Goal: Task Accomplishment & Management: Use online tool/utility

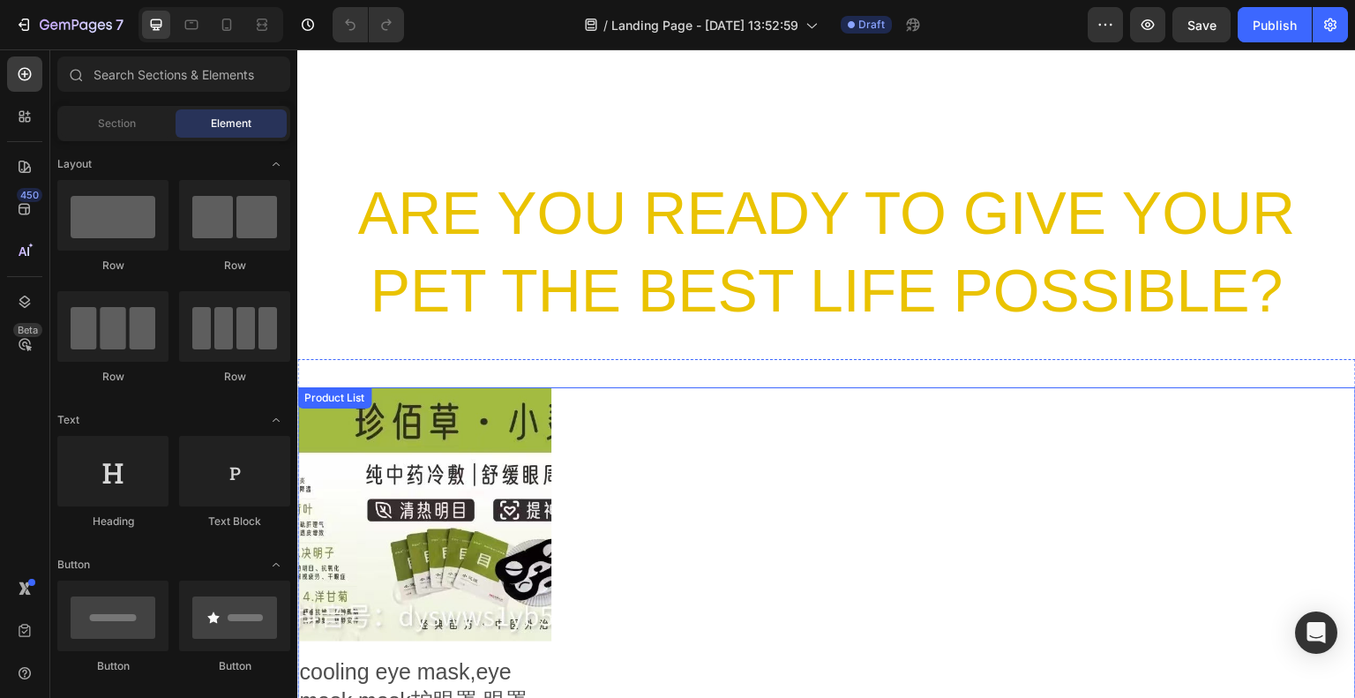
scroll to position [1677, 0]
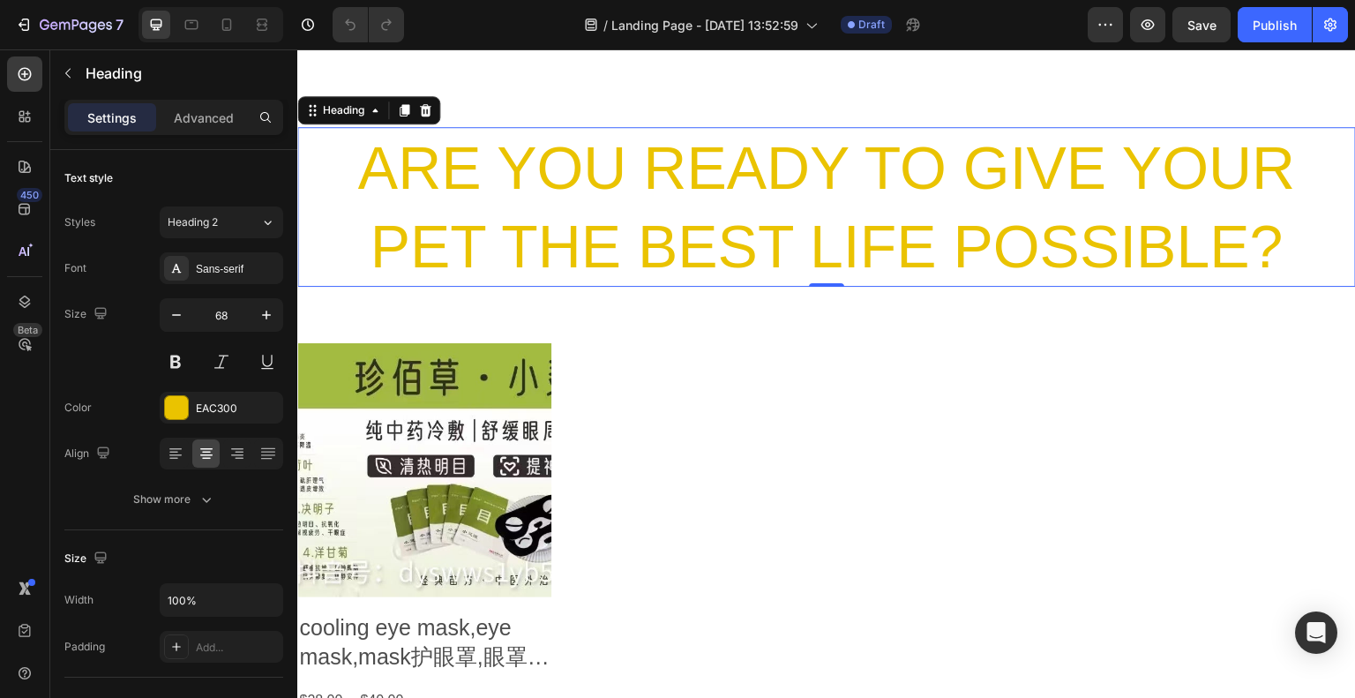
click at [1223, 270] on h2 "ARE YOU READY TO GIVE YOUR PET THE BEST LIFE POSSIBLE?" at bounding box center [826, 207] width 1059 height 160
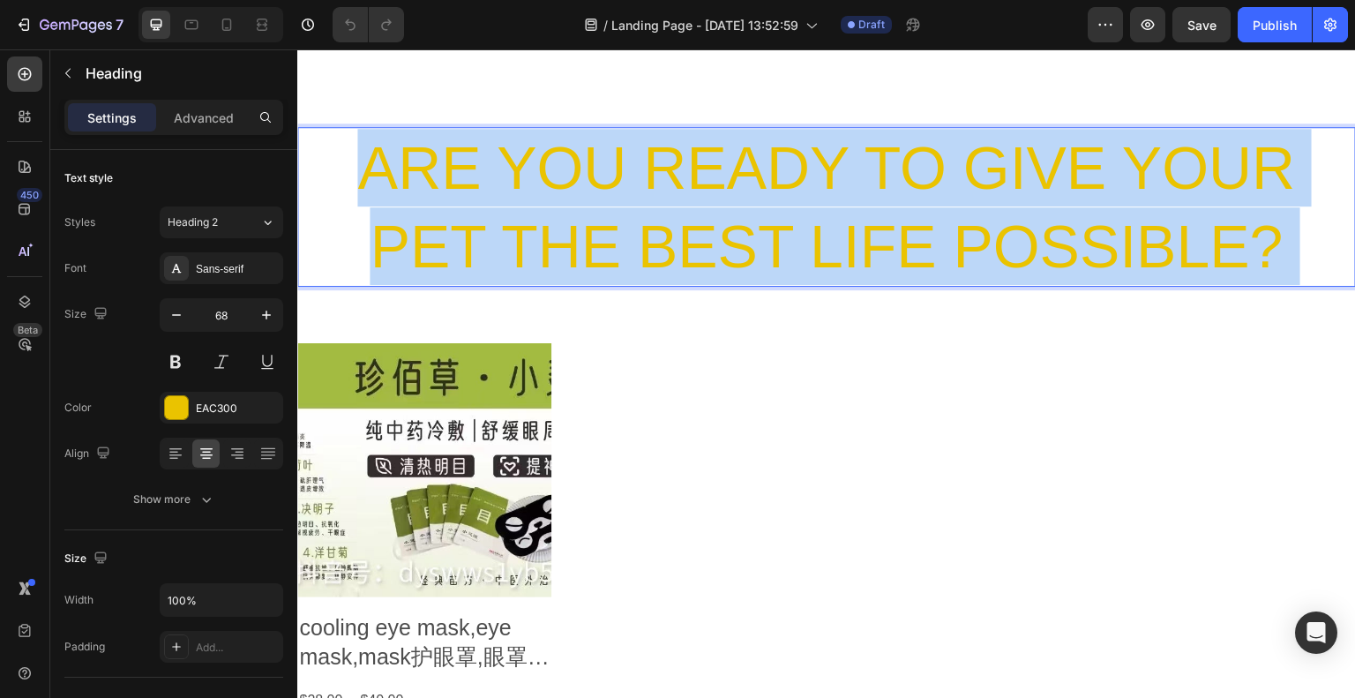
drag, startPoint x: 1215, startPoint y: 284, endPoint x: 457, endPoint y: 223, distance: 760.5
click at [468, 223] on p "ARE YOU READY TO GIVE YOUR PET THE BEST LIFE POSSIBLE?" at bounding box center [826, 207] width 1055 height 156
drag, startPoint x: 354, startPoint y: 215, endPoint x: 1233, endPoint y: 259, distance: 880.0
click at [1233, 259] on p "ARE YOU READY TO GIVE YOUR PET THE BEST LIFE POSSIBLE?" at bounding box center [826, 207] width 1055 height 156
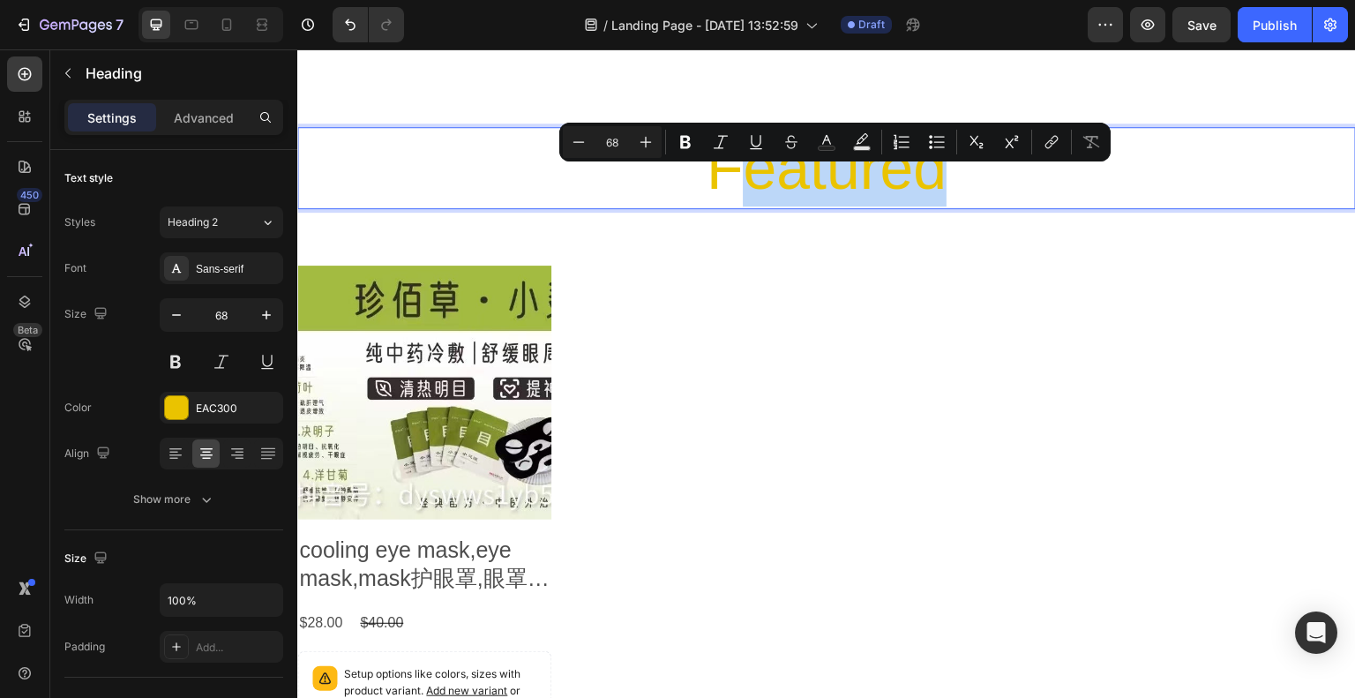
drag, startPoint x: 1016, startPoint y: 218, endPoint x: 732, endPoint y: 247, distance: 284.8
click at [732, 206] on p "Featured" at bounding box center [826, 168] width 1055 height 78
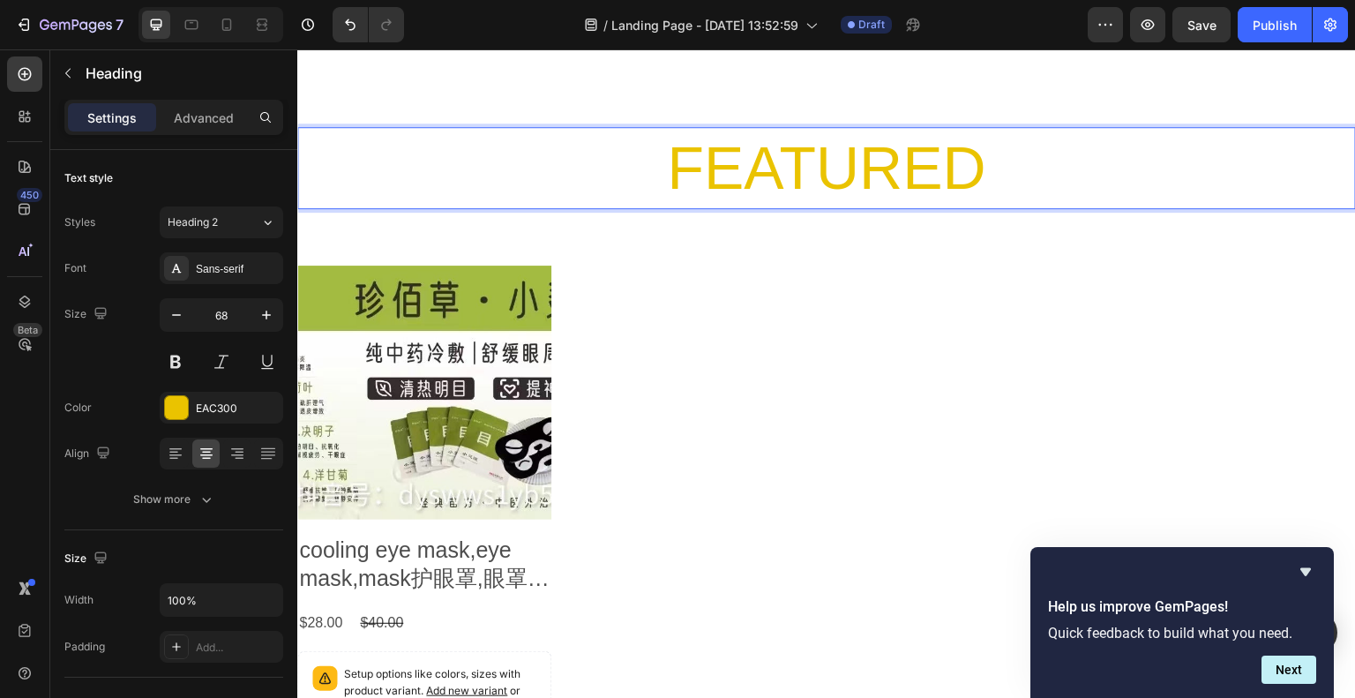
click at [478, 206] on p "FEATURED" at bounding box center [826, 168] width 1055 height 78
drag, startPoint x: 478, startPoint y: 213, endPoint x: 423, endPoint y: 219, distance: 55.9
click at [423, 206] on p "FEATURED" at bounding box center [826, 168] width 1055 height 78
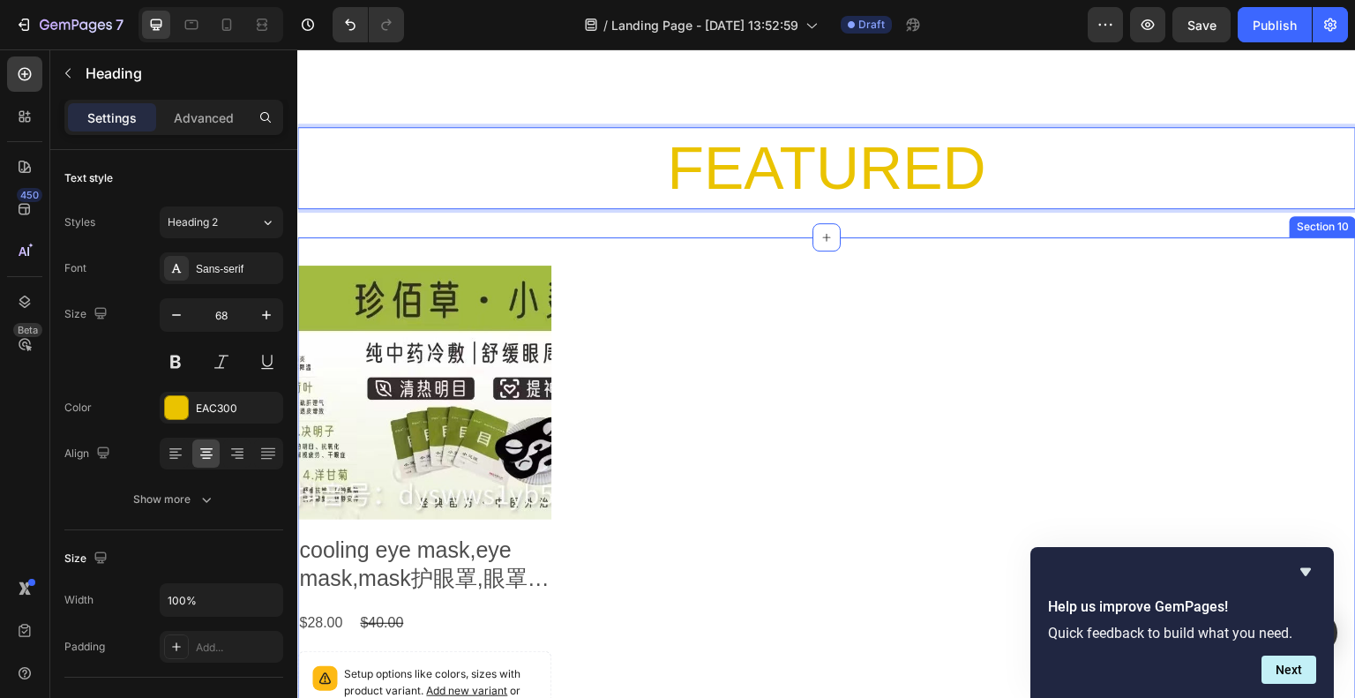
click at [745, 298] on div "Product Images cooling eye mask,eye mask,mask护眼罩,眼罩,上班族学生党必备,eye Product Title …" at bounding box center [826, 538] width 1059 height 603
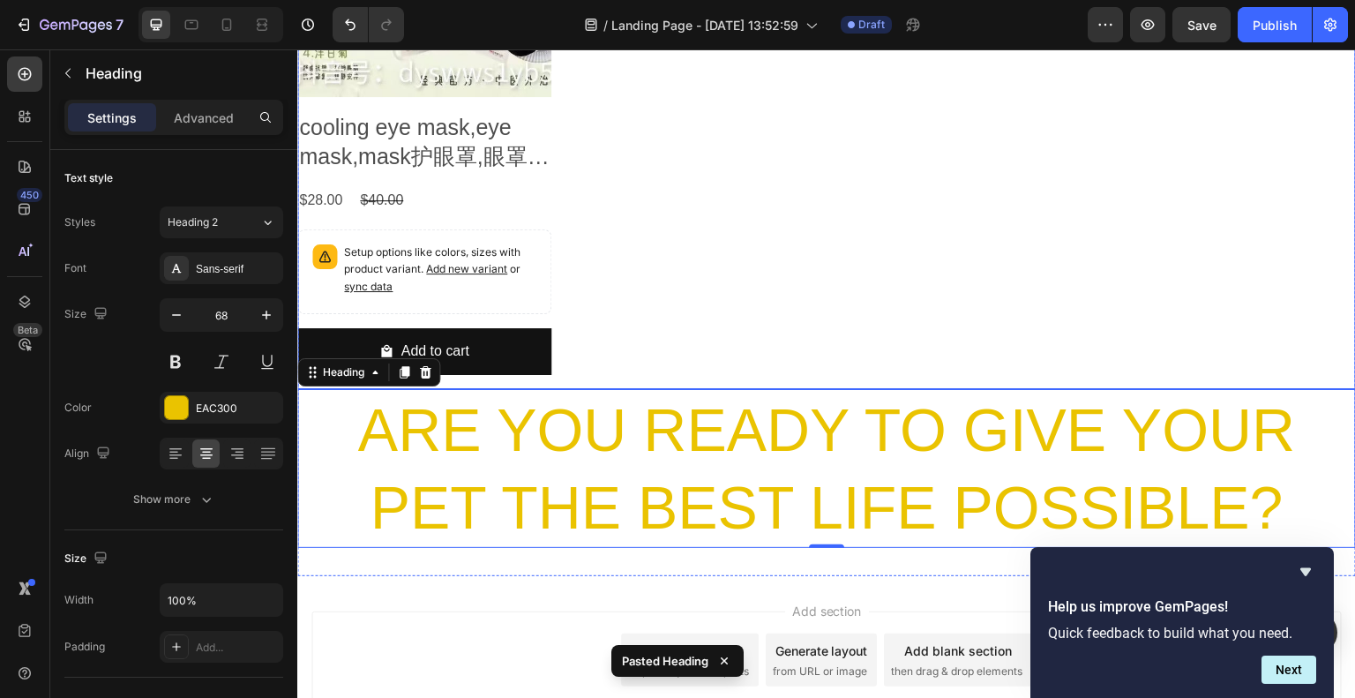
scroll to position [2184, 0]
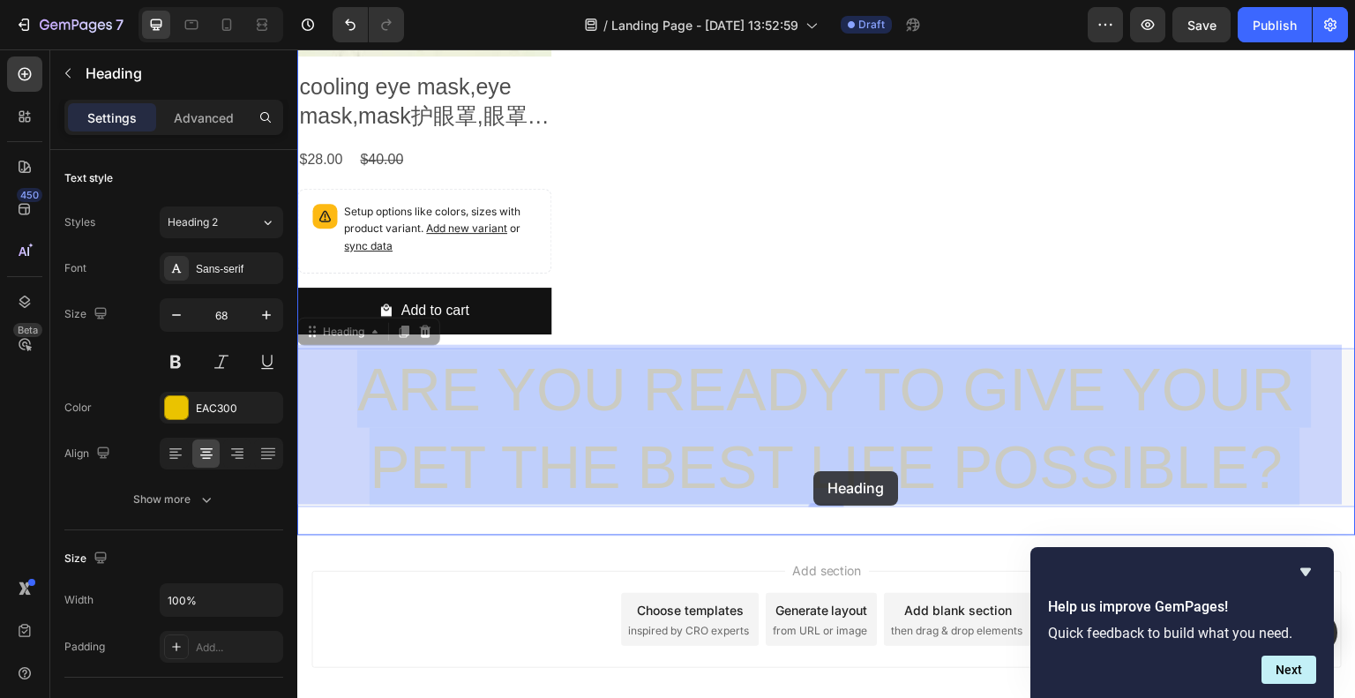
drag, startPoint x: 337, startPoint y: 373, endPoint x: 814, endPoint y: 471, distance: 486.5
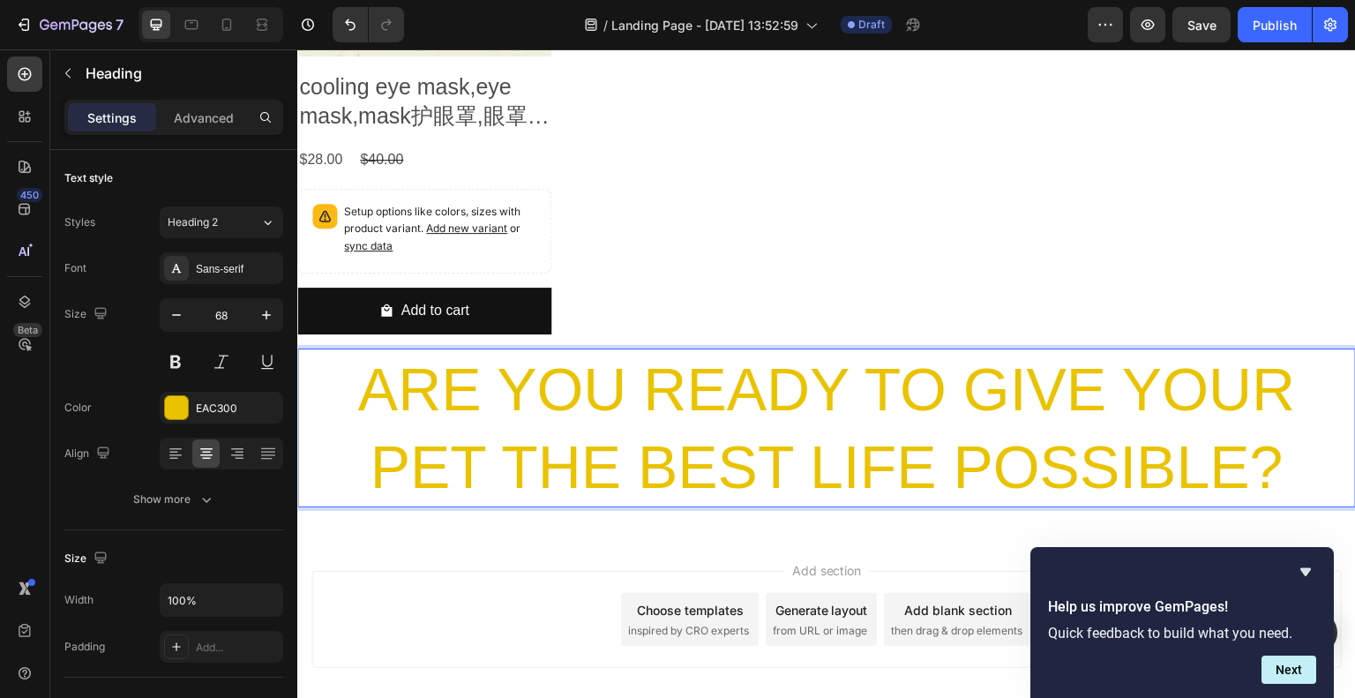
click at [1195, 460] on p "ARE YOU READY TO GIVE YOUR PET THE BEST LIFE POSSIBLE?" at bounding box center [826, 428] width 1055 height 156
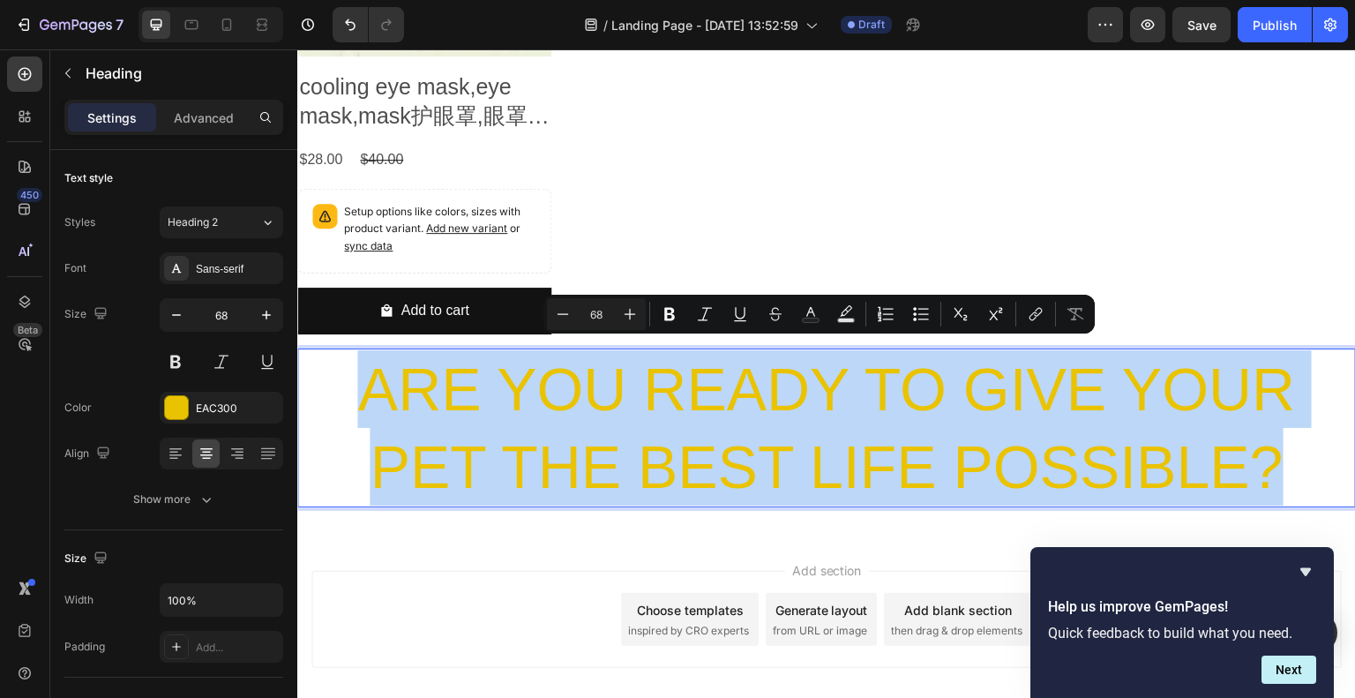
drag, startPoint x: 1199, startPoint y: 460, endPoint x: 354, endPoint y: 377, distance: 849.4
click at [354, 377] on p "ARE YOU READY TO GIVE YOUR PET THE BEST LIFE POSSIBLE?" at bounding box center [826, 428] width 1055 height 156
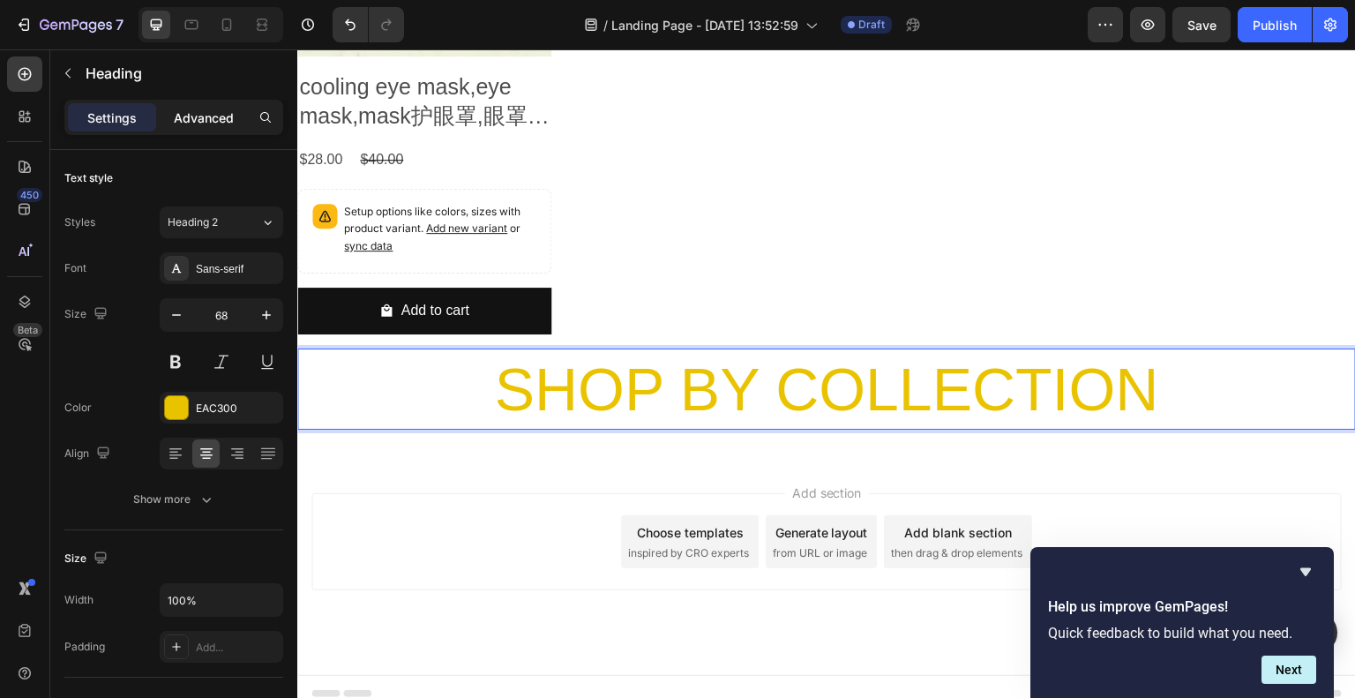
click at [212, 118] on p "Advanced" at bounding box center [204, 118] width 60 height 19
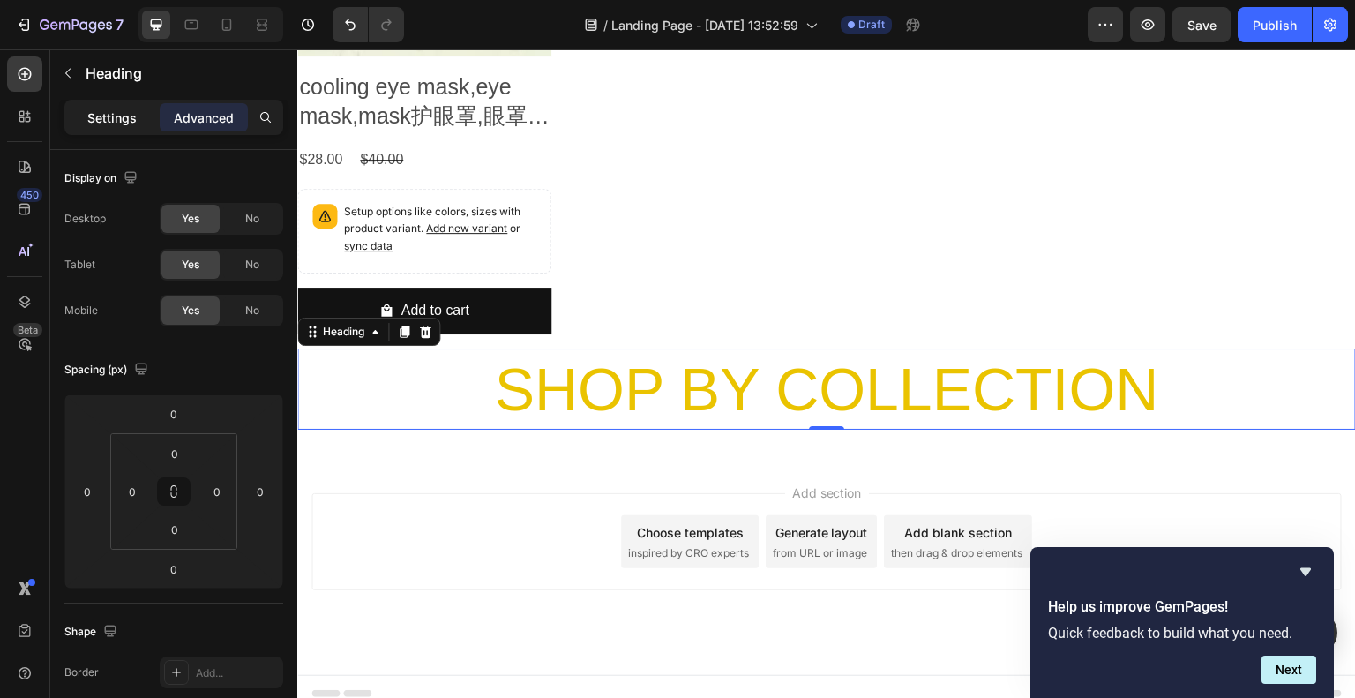
click at [136, 122] on p "Settings" at bounding box center [111, 118] width 49 height 19
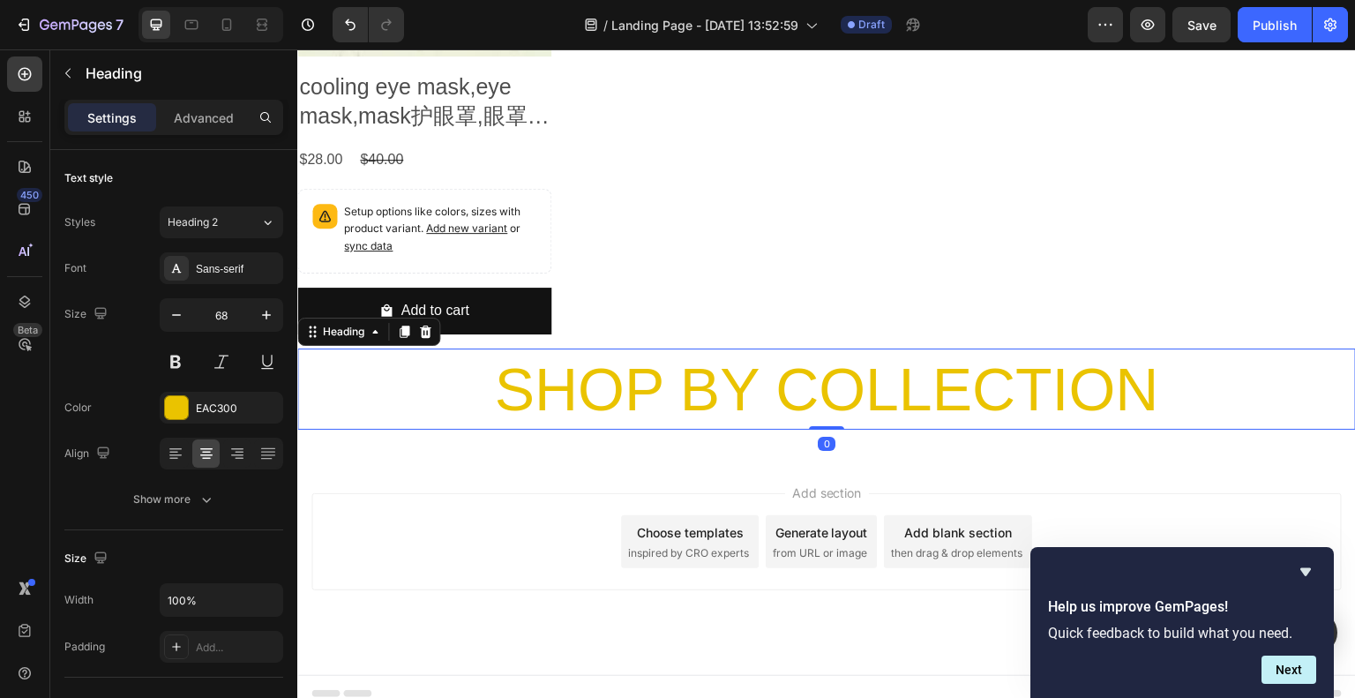
click at [515, 495] on div "Add section Choose templates inspired by CRO experts Generate layout from URL o…" at bounding box center [826, 541] width 1031 height 97
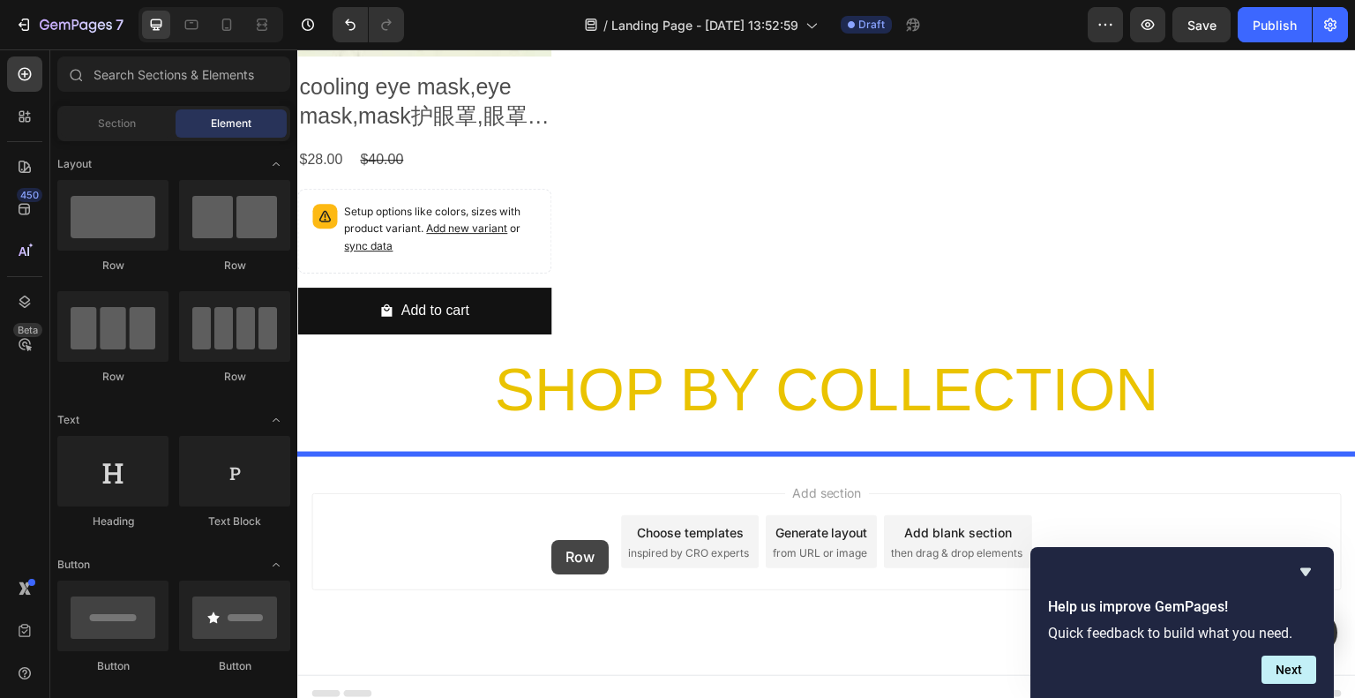
drag, startPoint x: 552, startPoint y: 386, endPoint x: 552, endPoint y: 540, distance: 154.4
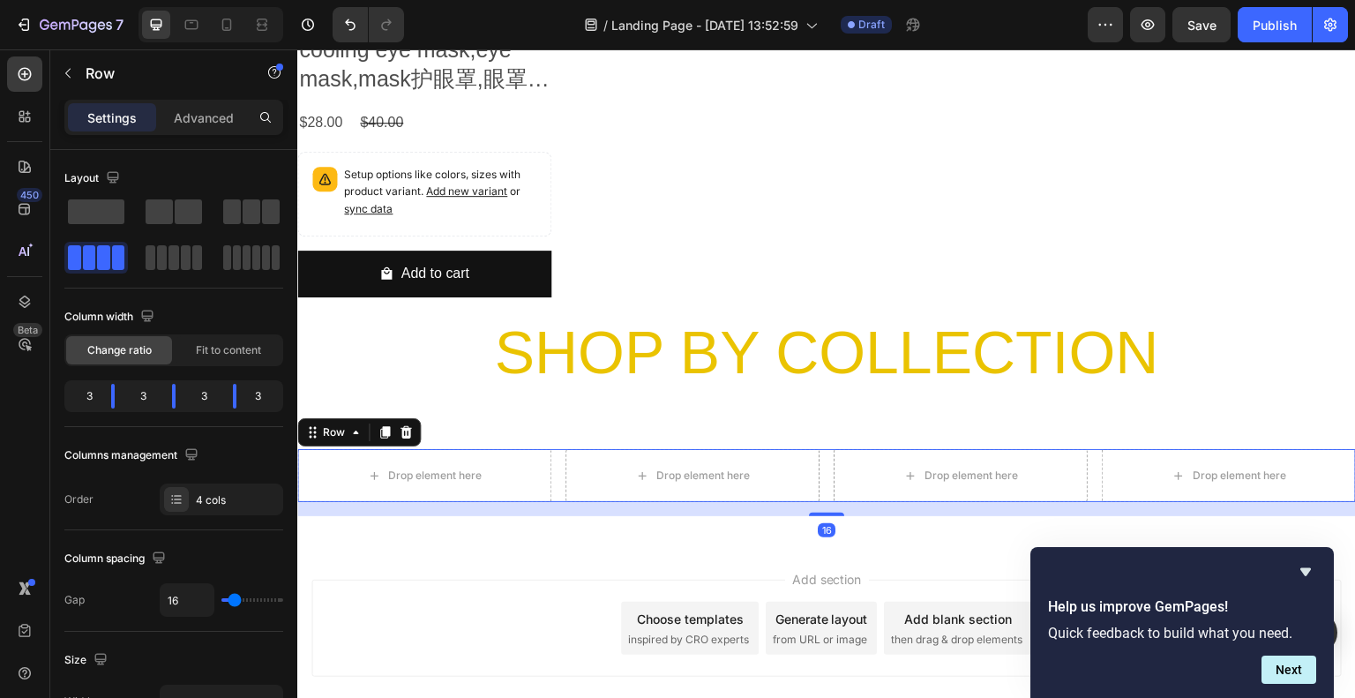
scroll to position [2272, 0]
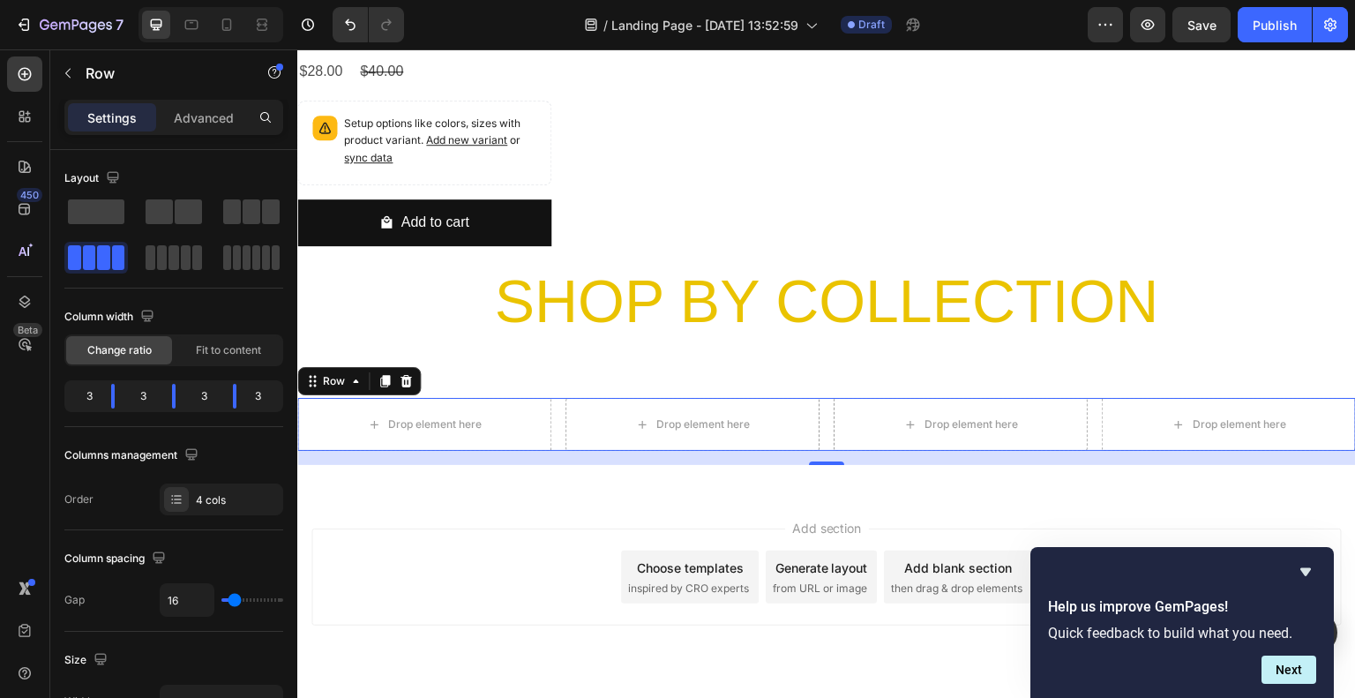
click at [453, 533] on div "Add section Choose templates inspired by CRO experts Generate layout from URL o…" at bounding box center [826, 577] width 1031 height 97
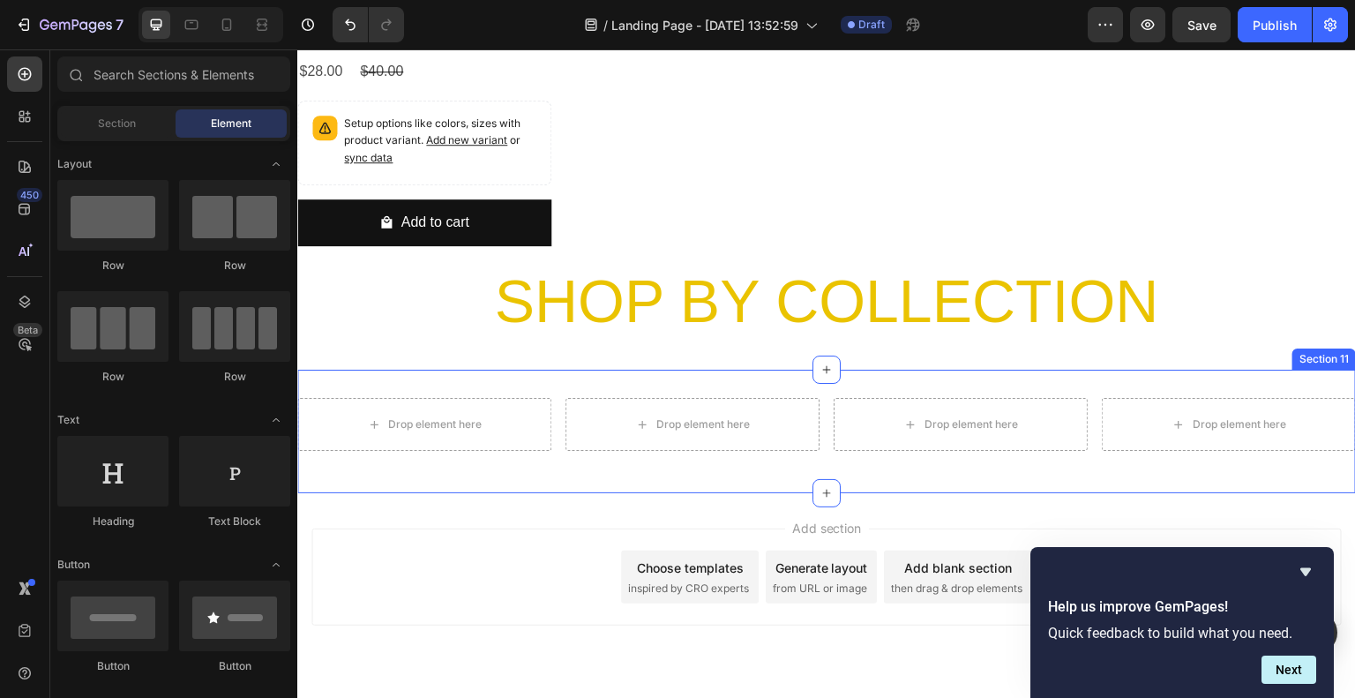
click at [467, 375] on div "Drop element here Drop element here Drop element here Drop element here Row Sec…" at bounding box center [826, 432] width 1059 height 124
